Goal: Transaction & Acquisition: Purchase product/service

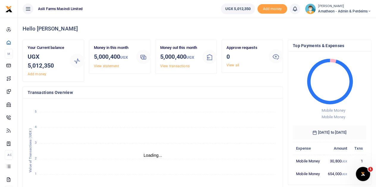
scroll to position [5, 5]
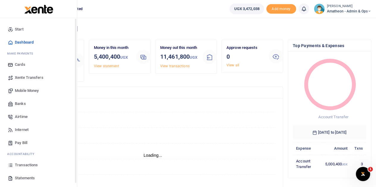
scroll to position [5, 5]
click at [17, 178] on span "Statements" at bounding box center [25, 178] width 20 height 6
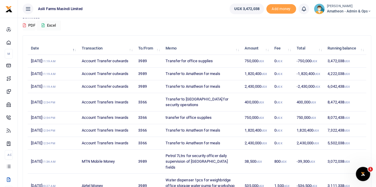
scroll to position [59, 0]
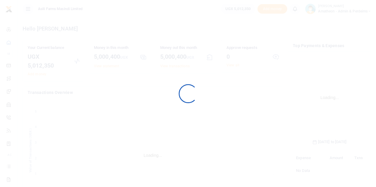
scroll to position [93, 69]
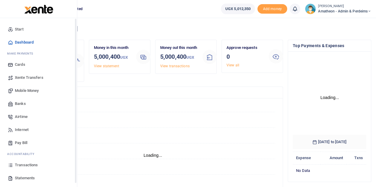
click at [20, 178] on span "Statements" at bounding box center [25, 178] width 20 height 6
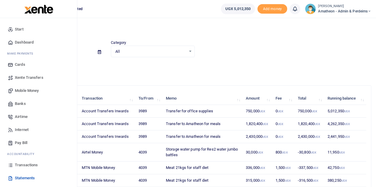
click at [27, 90] on span "Mobile Money" at bounding box center [27, 91] width 24 height 6
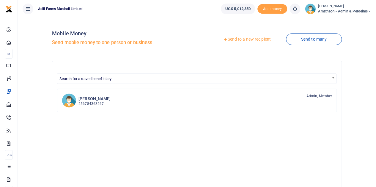
click at [241, 39] on link "Send to a new recipient" at bounding box center [246, 39] width 77 height 11
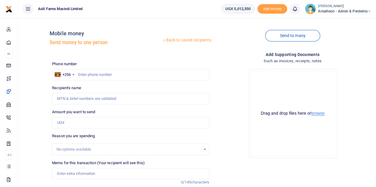
click at [319, 114] on button "browse" at bounding box center [317, 113] width 13 height 4
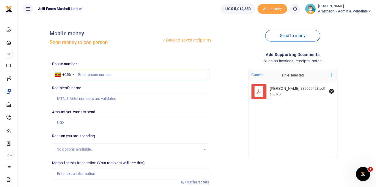
click at [99, 73] on input "text" at bounding box center [130, 74] width 157 height 11
type input "779565423"
type input "Nancy Aloyo"
type input "779565423"
click at [75, 122] on input "Amount you want to send" at bounding box center [130, 122] width 157 height 11
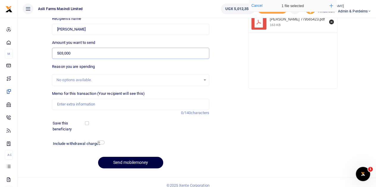
scroll to position [75, 0]
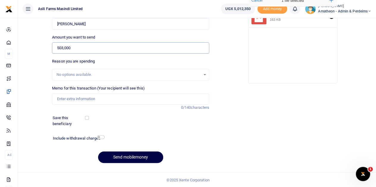
type input "503,000"
click at [85, 100] on input "Memo for this transaction (Your recipient will see this)" at bounding box center [130, 99] width 157 height 11
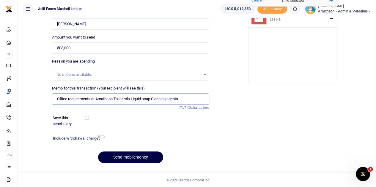
click at [129, 98] on input "Office requirements at Amatheon Toilet rols Liquid soap Cleaning agents" at bounding box center [130, 99] width 157 height 11
click at [186, 100] on input "Office requirements at Amatheon Toilet rolls Liquid soap Cleaning agents" at bounding box center [130, 99] width 157 height 11
type input "Office requirements at Amatheon Toilet rolls Liquid soap Cleaning agents and ki…"
click at [134, 156] on button "Send mobilemoney" at bounding box center [130, 158] width 65 height 12
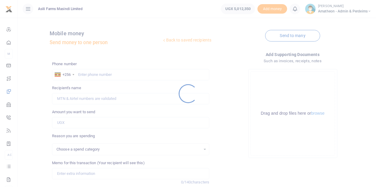
scroll to position [75, 0]
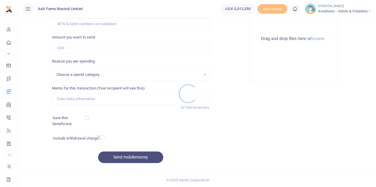
select select
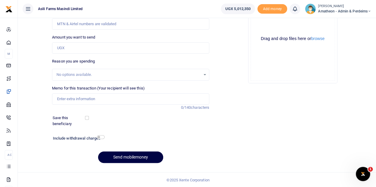
scroll to position [0, 0]
click at [318, 39] on button "browse" at bounding box center [317, 39] width 13 height 4
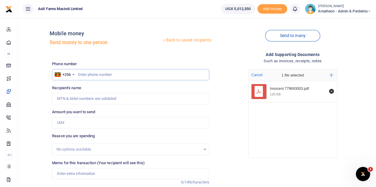
click at [122, 76] on input "text" at bounding box center [130, 74] width 157 height 11
type input "779693003"
type input "[PERSON_NAME]"
type input "779693003"
click at [81, 125] on input "Amount you want to send" at bounding box center [130, 122] width 157 height 11
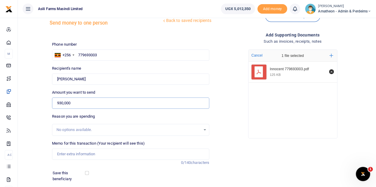
scroll to position [59, 0]
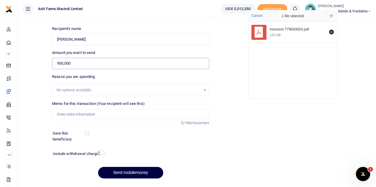
type input "930,000"
click at [84, 115] on input "Memo for this transaction (Your recipient will see this)" at bounding box center [130, 114] width 157 height 11
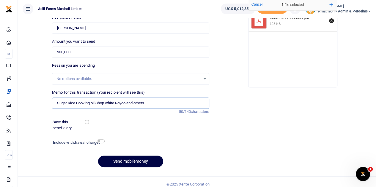
scroll to position [75, 0]
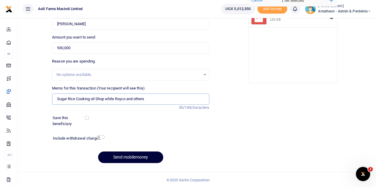
type input "Sugar Rice Cooking oil Shop white Royco and others"
click at [133, 155] on button "Send mobilemoney" at bounding box center [130, 158] width 65 height 12
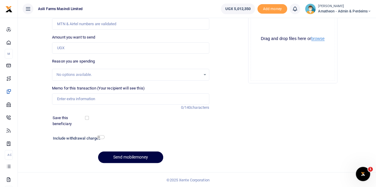
click at [319, 37] on button "browse" at bounding box center [317, 39] width 13 height 4
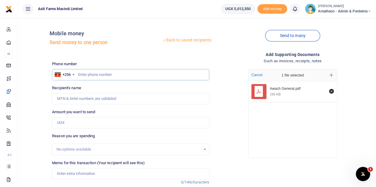
click at [104, 76] on input "text" at bounding box center [130, 74] width 157 height 11
type input "772593460"
type input "Moses Otim"
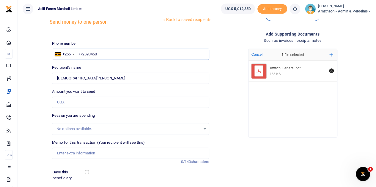
scroll to position [30, 0]
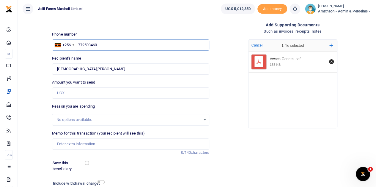
type input "772593460"
click at [75, 93] on input "Amount you want to send" at bounding box center [130, 93] width 157 height 11
type input "235,000"
click at [99, 144] on input "Memo for this transaction (Your recipient will see this)" at bounding box center [130, 144] width 157 height 11
click at [119, 144] on input "Squeezers Kitchen towels Carrier bausket" at bounding box center [130, 144] width 157 height 11
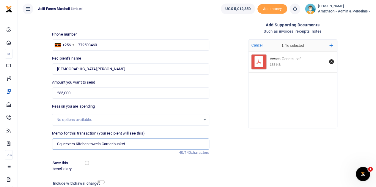
click at [132, 145] on input "Squeezers Kitchen towels Carrier busket" at bounding box center [130, 144] width 157 height 11
click at [120, 143] on input "Squeezers Kitchen towels Carrier busket" at bounding box center [130, 144] width 157 height 11
click at [118, 145] on input "Squeezers Kitchen towels Carrier busket" at bounding box center [130, 144] width 157 height 11
click at [129, 145] on input "Squeezers Kitchen towels Carrier basket" at bounding box center [130, 144] width 157 height 11
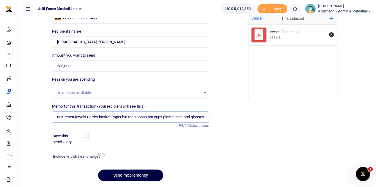
scroll to position [75, 0]
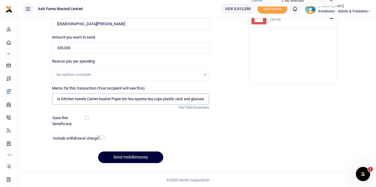
type input "Squeezers Kitchen towels Carrier basket Paper bin tea spoons tea cups plastic r…"
click at [130, 157] on button "Send mobilemoney" at bounding box center [130, 158] width 65 height 12
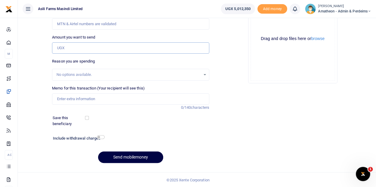
click at [81, 48] on input "Amount you want to send" at bounding box center [130, 47] width 157 height 11
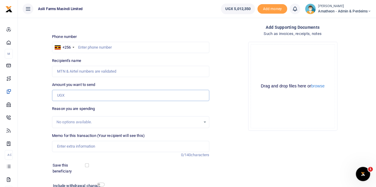
scroll to position [15, 0]
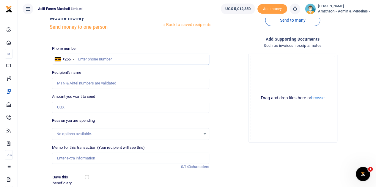
click at [97, 59] on input "text" at bounding box center [130, 59] width 157 height 11
type input "774460661"
type input "[PERSON_NAME]"
click at [80, 109] on input "Amount you want to send" at bounding box center [130, 107] width 157 height 11
click at [147, 120] on div "Reason you are spending No options available." at bounding box center [130, 129] width 157 height 22
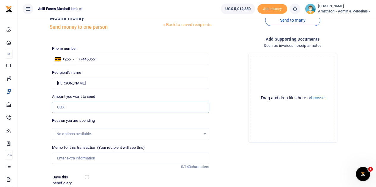
click at [71, 107] on input "Amount you want to send" at bounding box center [130, 107] width 157 height 11
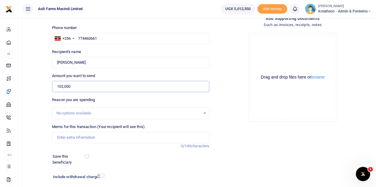
scroll to position [75, 0]
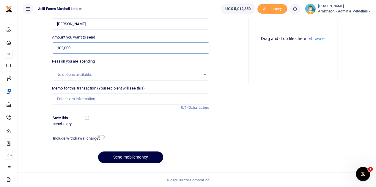
type input "102,000"
click at [83, 99] on input "Memo for this transaction (Your recipient will see this)" at bounding box center [130, 99] width 157 height 11
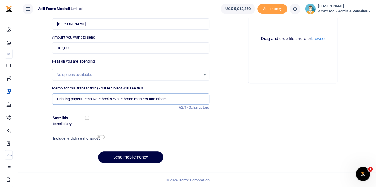
type input "Printing papers Pens Note books White board markers and others"
click at [319, 39] on button "browse" at bounding box center [317, 39] width 13 height 4
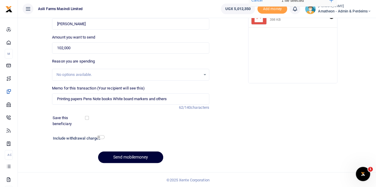
click at [135, 155] on button "Send mobilemoney" at bounding box center [130, 158] width 65 height 12
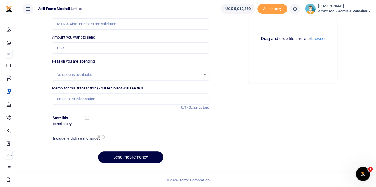
click at [319, 39] on button "browse" at bounding box center [317, 39] width 13 height 4
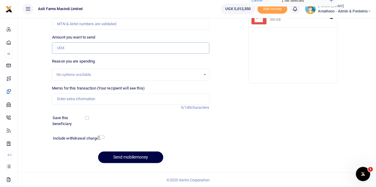
click at [72, 47] on input "Amount you want to send" at bounding box center [130, 47] width 157 height 11
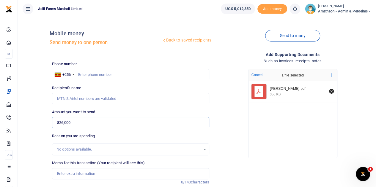
type input "826,000"
click at [105, 75] on input "text" at bounding box center [130, 74] width 157 height 11
type input "772653869"
type input "Veronica Adong"
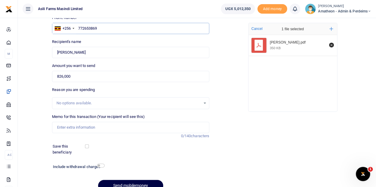
scroll to position [75, 0]
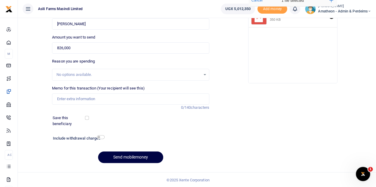
type input "772653869"
click at [75, 99] on input "Memo for this transaction (Your recipient will see this)" at bounding box center [130, 99] width 157 height 11
type input "Market items Vegetables Cassava Fish and other food items for staff"
click at [139, 114] on div "Phone number +256 Uganda +256 772653869 Phone is required. Recipient's name Fou…" at bounding box center [131, 77] width 162 height 182
click at [130, 157] on button "Send mobilemoney" at bounding box center [130, 158] width 65 height 12
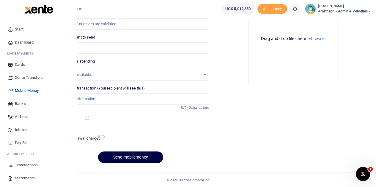
click at [18, 165] on span "Transactions" at bounding box center [26, 165] width 23 height 6
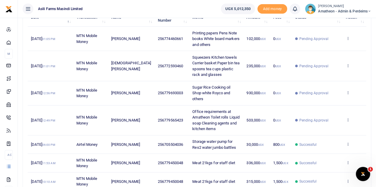
scroll to position [89, 0]
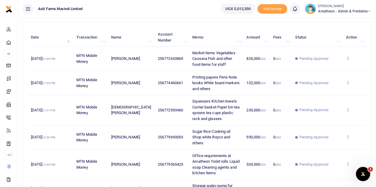
scroll to position [30, 0]
